Goal: Book appointment/travel/reservation

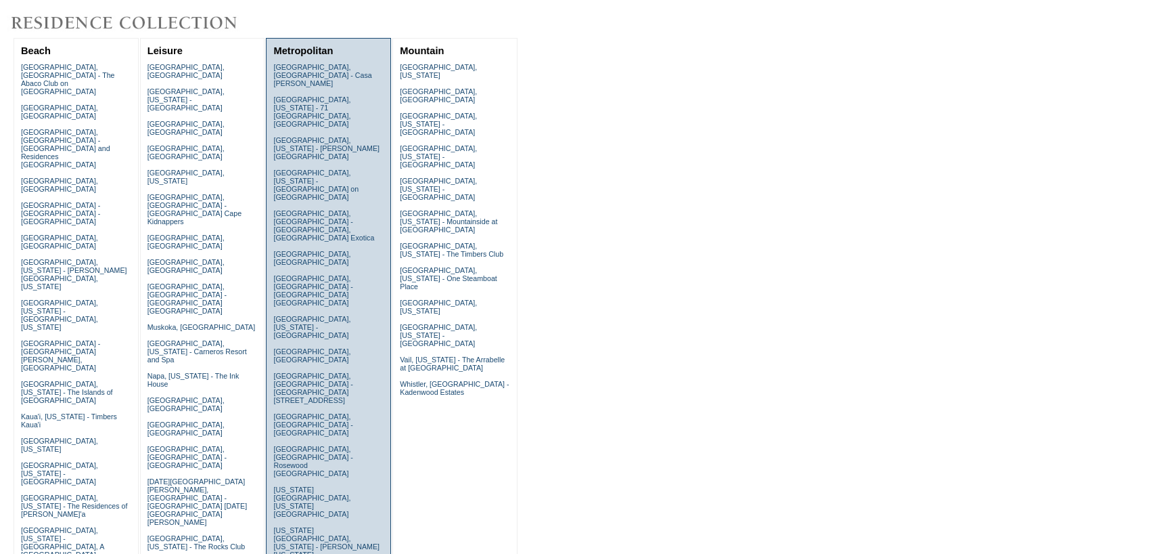
scroll to position [203, 0]
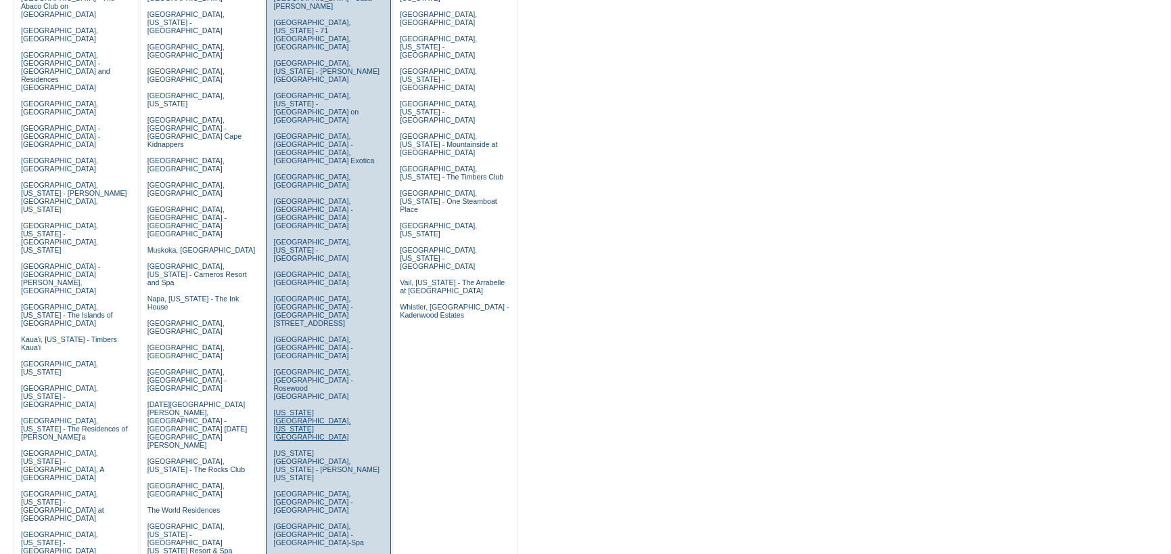
click at [320, 408] on link "[US_STATE][GEOGRAPHIC_DATA], [US_STATE][GEOGRAPHIC_DATA]" at bounding box center [311, 424] width 77 height 32
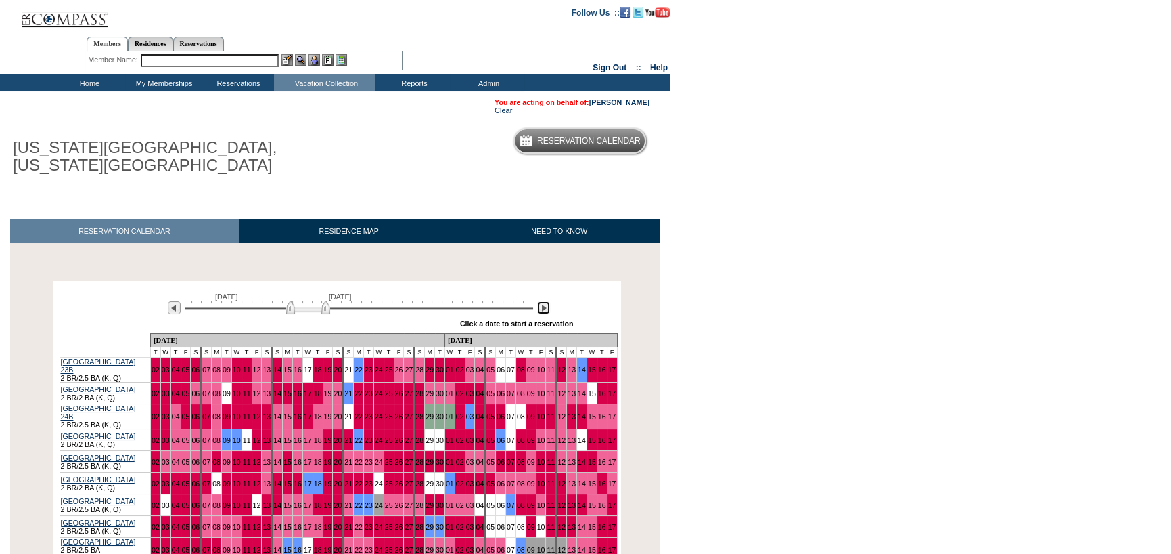
click at [545, 313] on img at bounding box center [543, 307] width 13 height 13
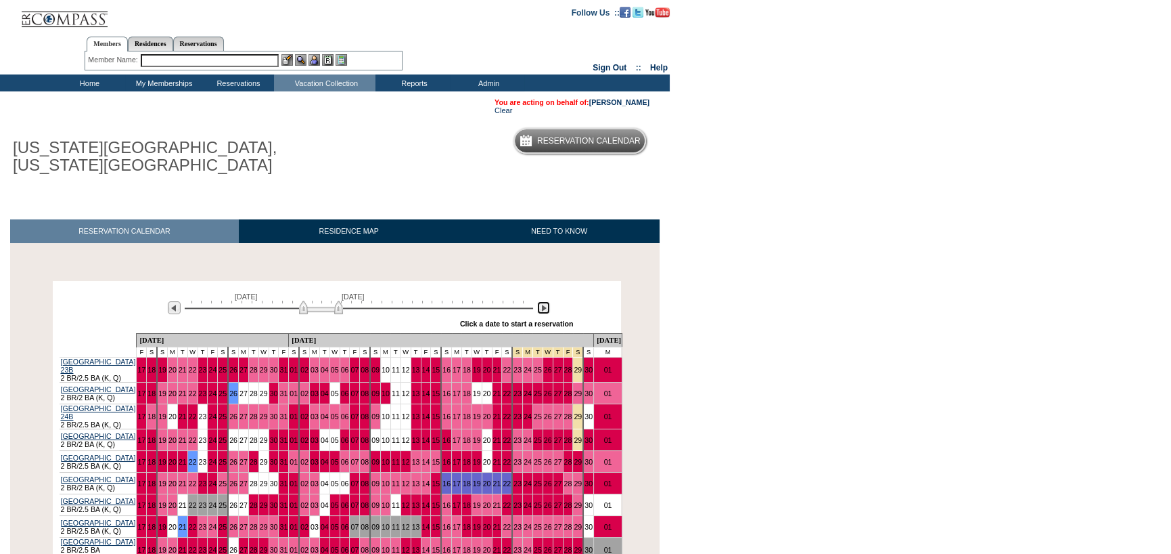
click at [545, 313] on img at bounding box center [543, 307] width 13 height 13
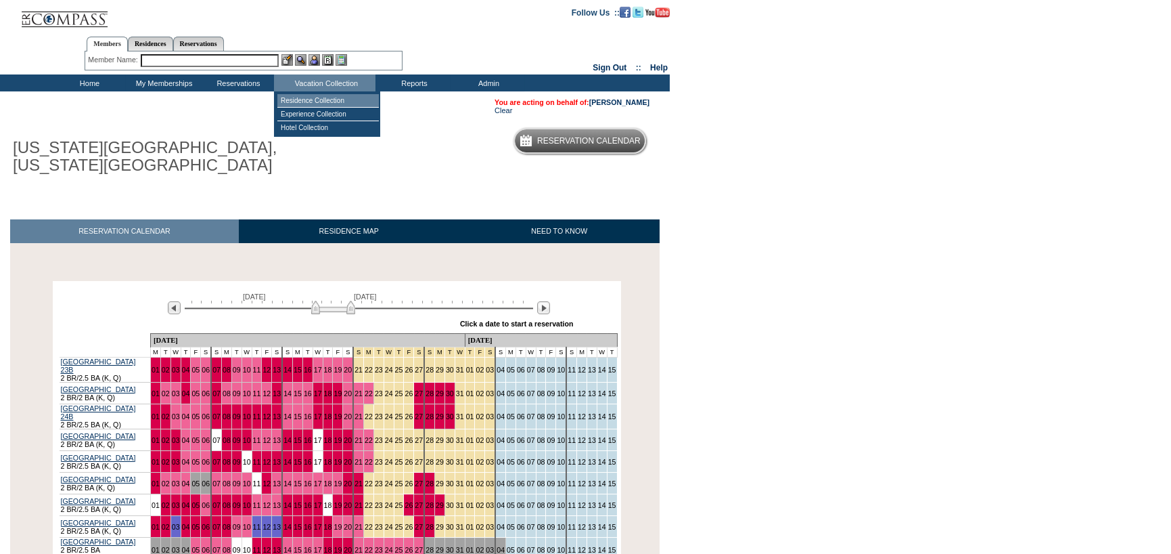
click at [297, 104] on td "Residence Collection" at bounding box center [328, 101] width 102 height 14
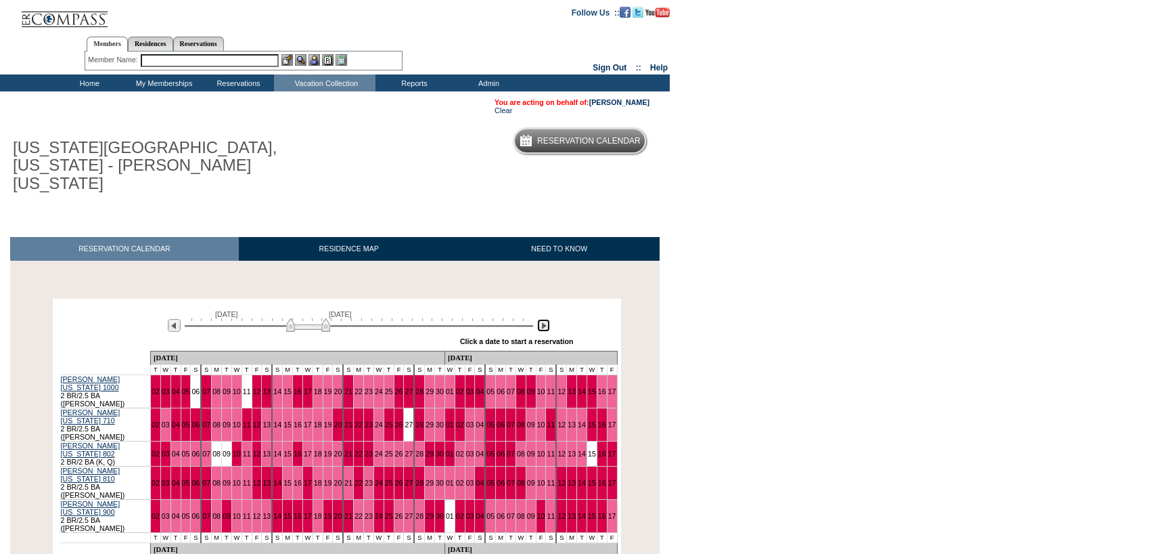
click at [543, 319] on img at bounding box center [543, 325] width 13 height 13
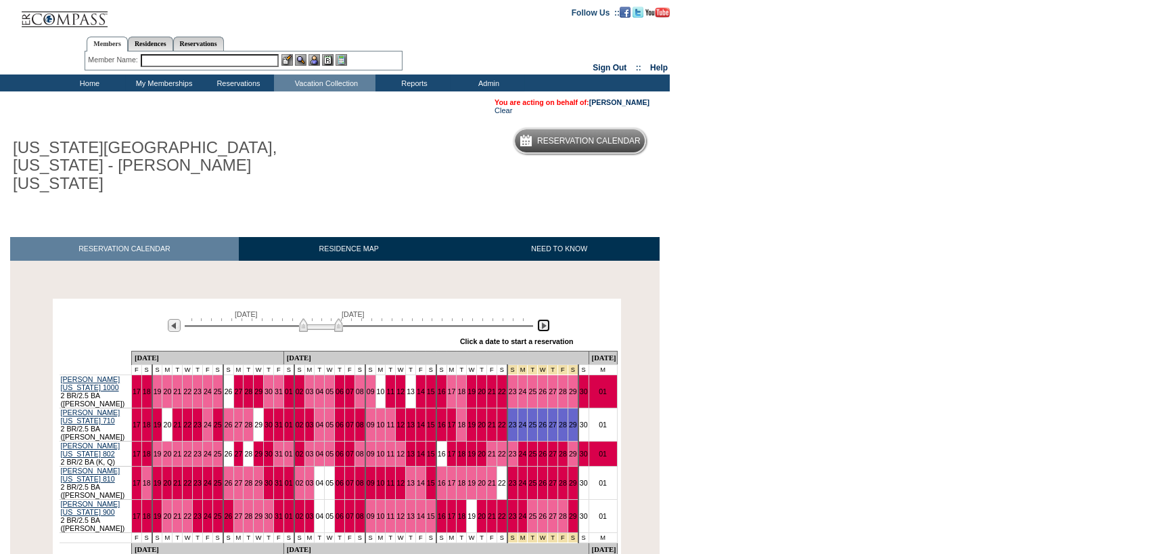
click at [543, 319] on img at bounding box center [543, 325] width 13 height 13
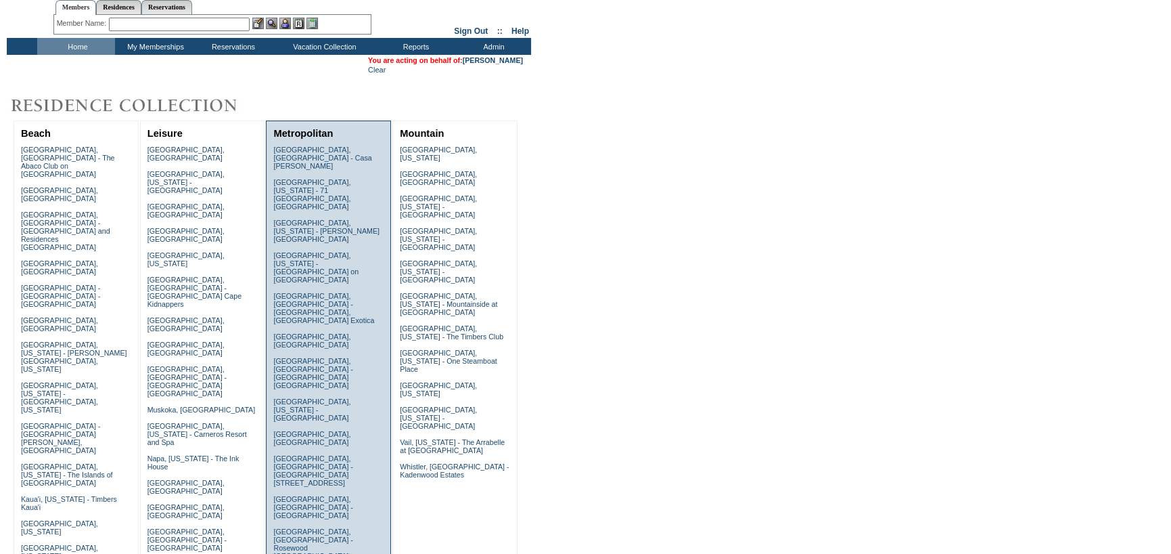
scroll to position [68, 0]
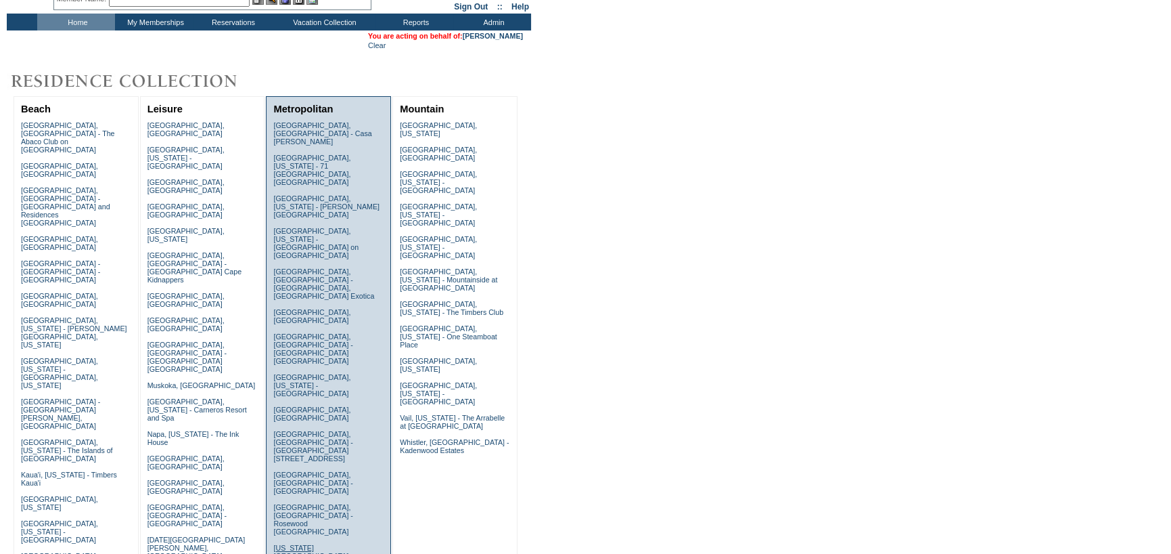
click at [310, 543] on link "New York City, New York - Park Avenue Place" at bounding box center [311, 559] width 77 height 32
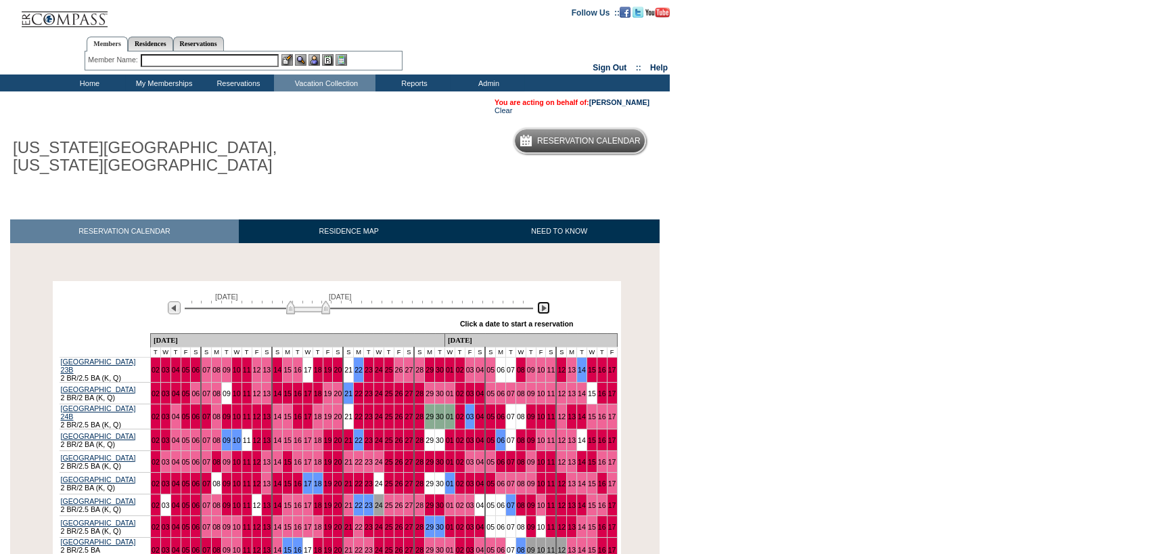
click at [542, 312] on img at bounding box center [543, 307] width 13 height 13
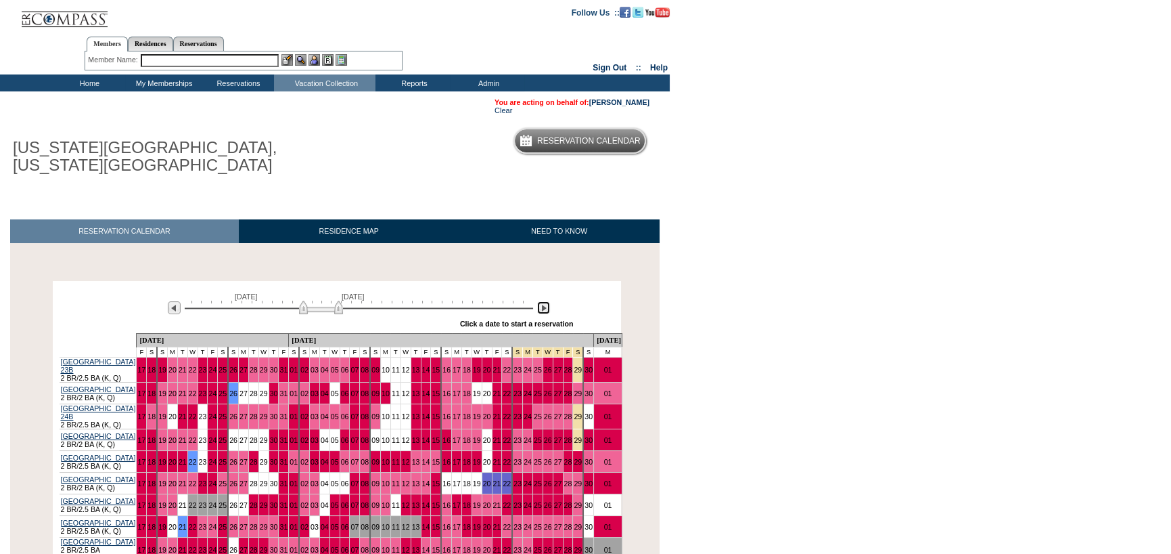
click at [542, 312] on img at bounding box center [543, 307] width 13 height 13
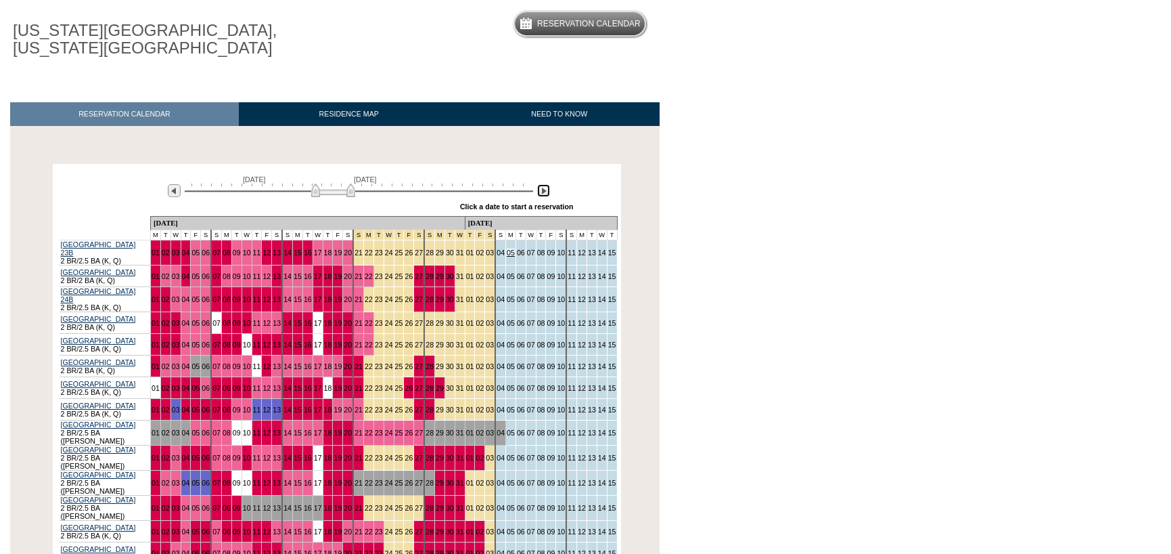
scroll to position [135, 0]
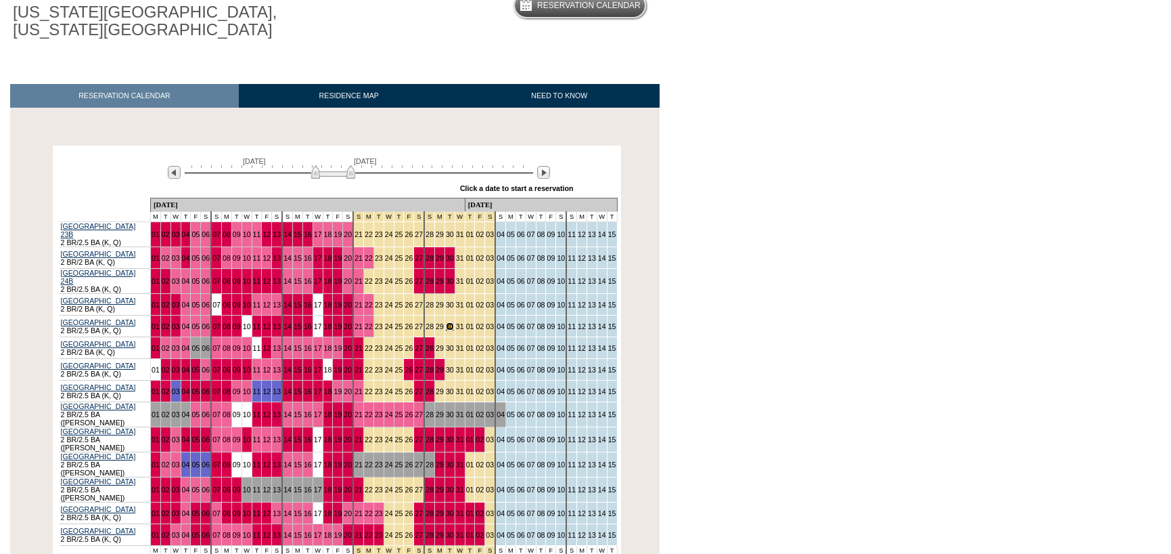
click at [446, 323] on link "30" at bounding box center [450, 326] width 8 height 8
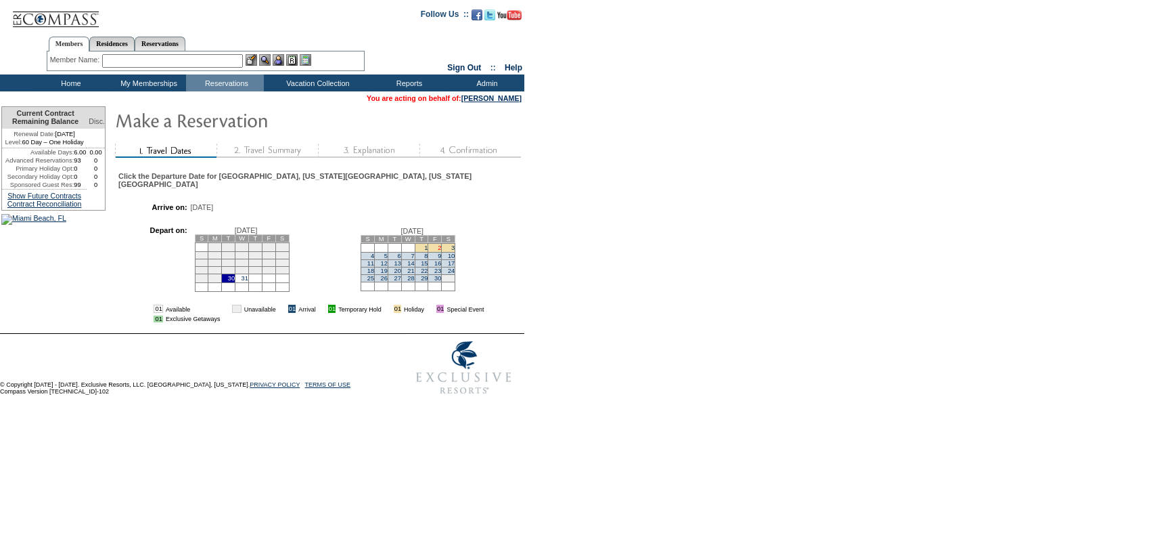
click at [441, 251] on link "2" at bounding box center [439, 247] width 3 height 7
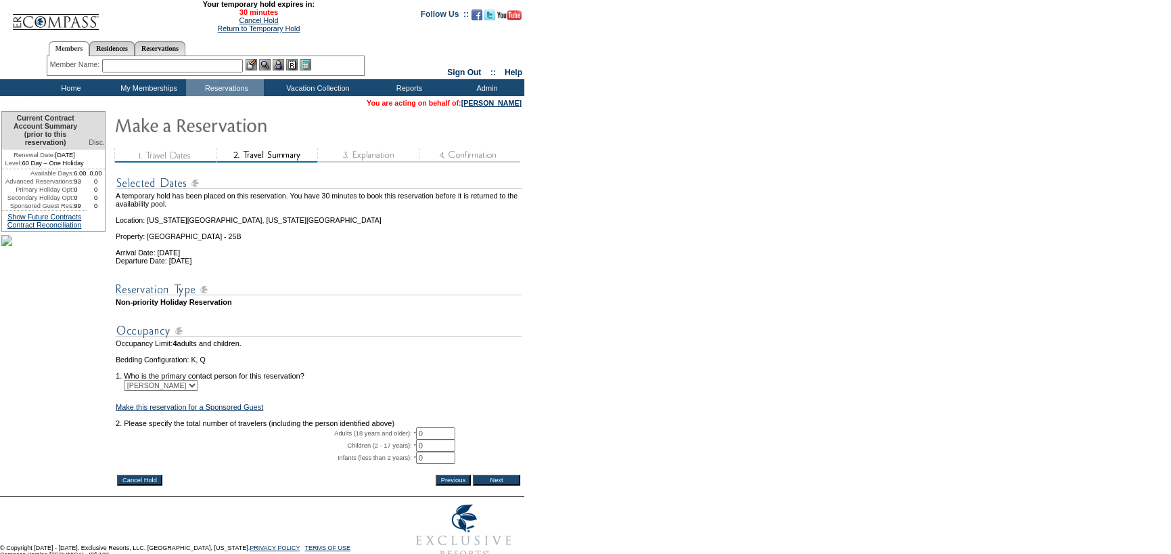
drag, startPoint x: 442, startPoint y: 453, endPoint x: 290, endPoint y: 463, distance: 151.9
click at [290, 463] on tbody "A temporary hold has been placed on this reservation. You have 30 minutes to bo…" at bounding box center [319, 318] width 406 height 305
type input "1"
click at [656, 343] on form "29:59 Your temporary hold expires in: 30 minutes Cancel Hold Return to Temporar…" at bounding box center [585, 282] width 1171 height 564
click at [510, 485] on input "Next" at bounding box center [496, 479] width 47 height 11
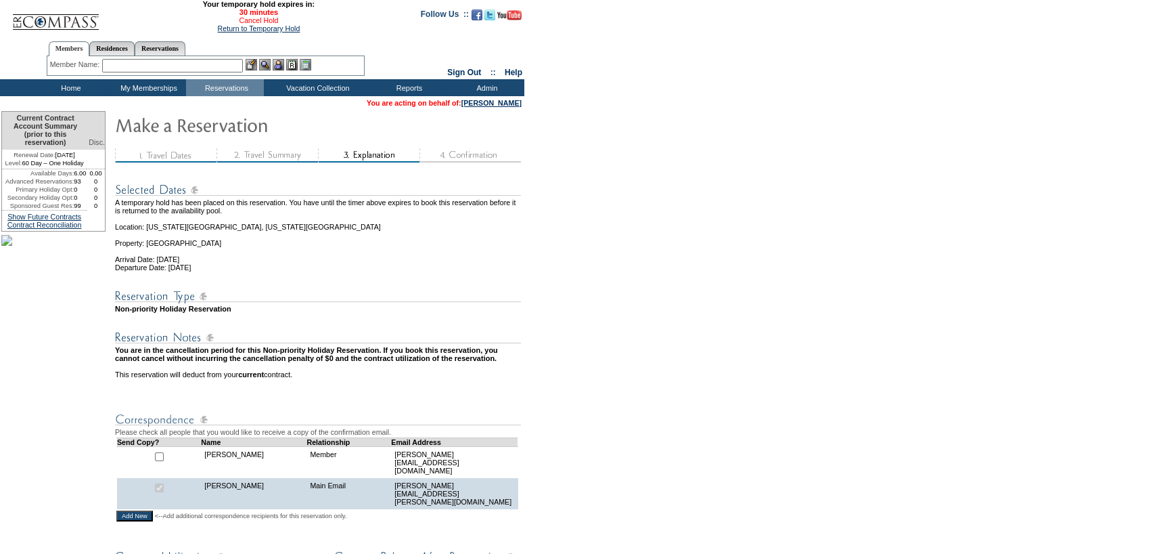
click at [252, 22] on link "Cancel Hold" at bounding box center [258, 20] width 39 height 8
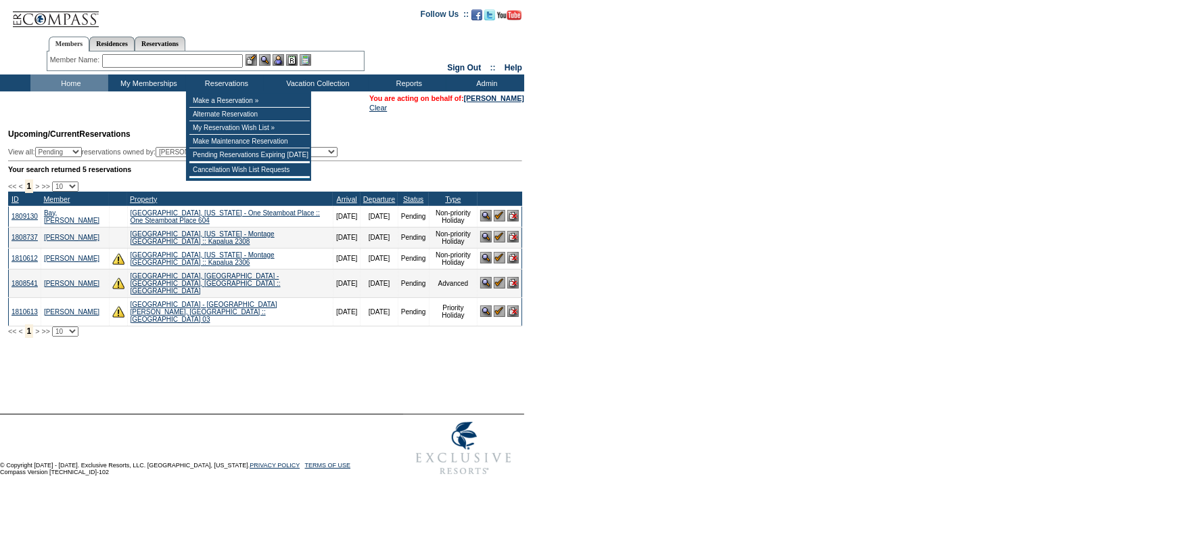
click at [176, 56] on input "text" at bounding box center [172, 61] width 141 height 14
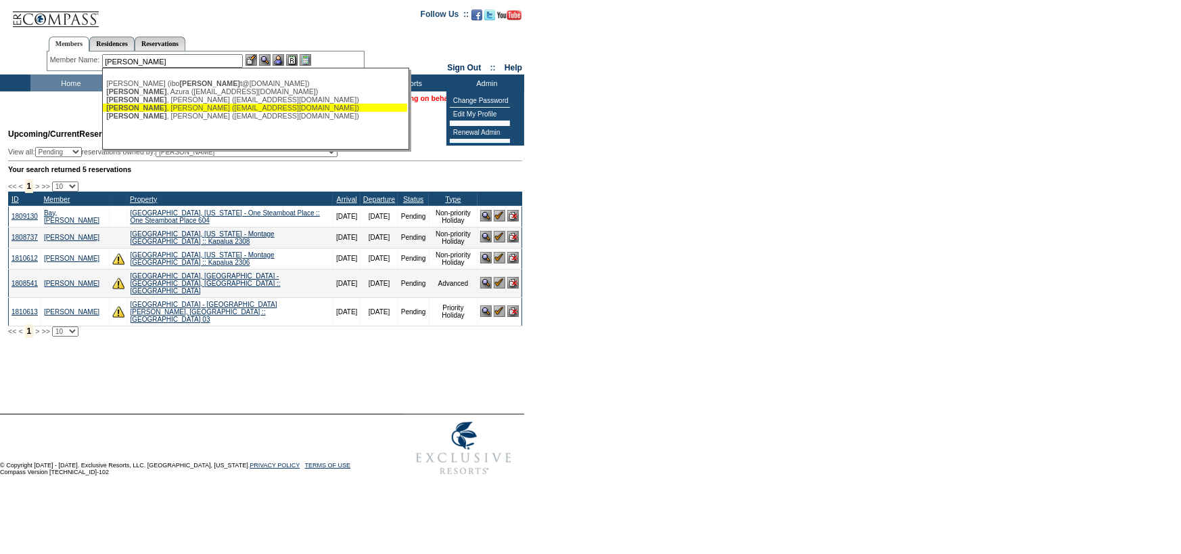
click at [249, 108] on div "Estes , Jim (jestes66@hotmail.com)" at bounding box center [255, 108] width 298 height 8
type input "Estes, Jim (jestes66@hotmail.com)"
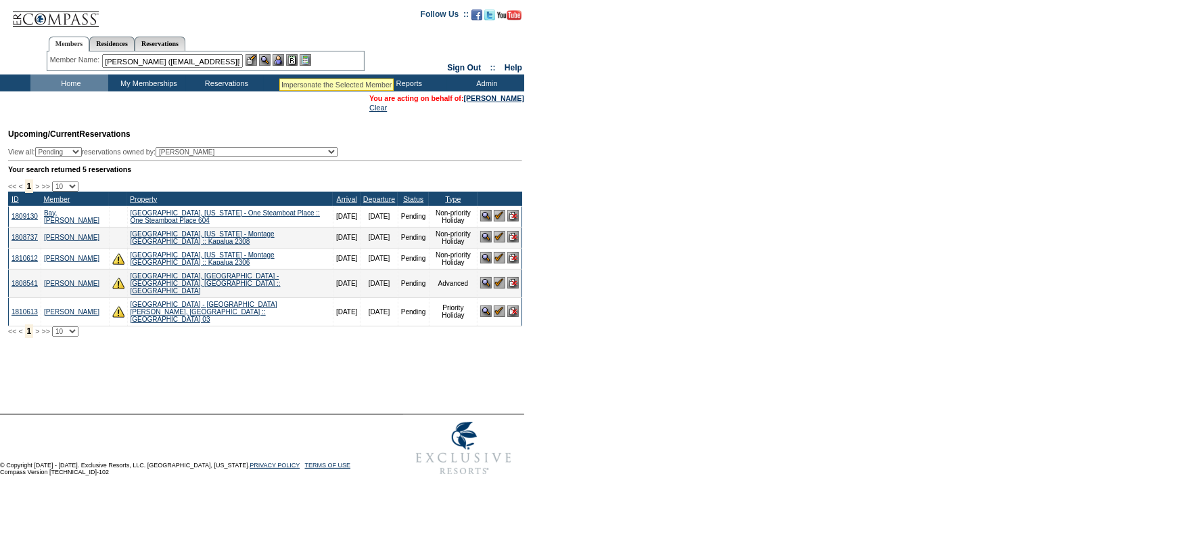
click at [279, 62] on img at bounding box center [279, 60] width 12 height 12
click at [265, 61] on img at bounding box center [265, 60] width 12 height 12
